Goal: Navigation & Orientation: Find specific page/section

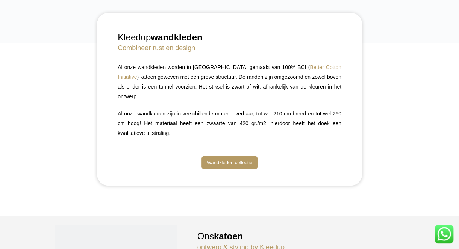
click at [239, 160] on span "Wandkleden collectie" at bounding box center [229, 163] width 45 height 6
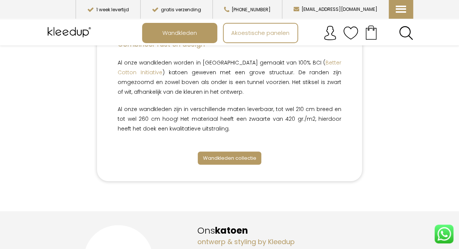
scroll to position [170, 0]
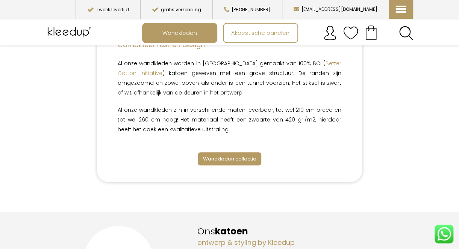
click at [239, 158] on span "Wandkleden collectie" at bounding box center [228, 158] width 53 height 7
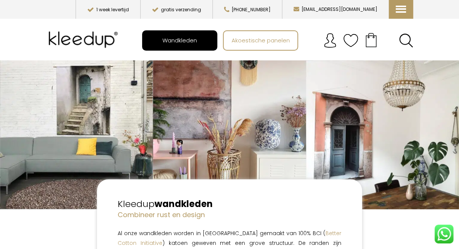
click at [193, 36] on span "Wandkleden" at bounding box center [179, 40] width 43 height 14
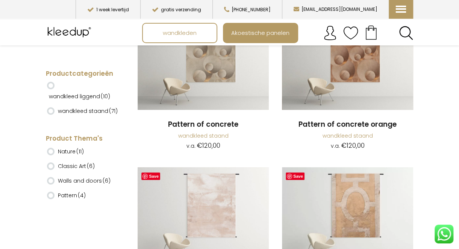
scroll to position [1302, 0]
